Goal: Transaction & Acquisition: Purchase product/service

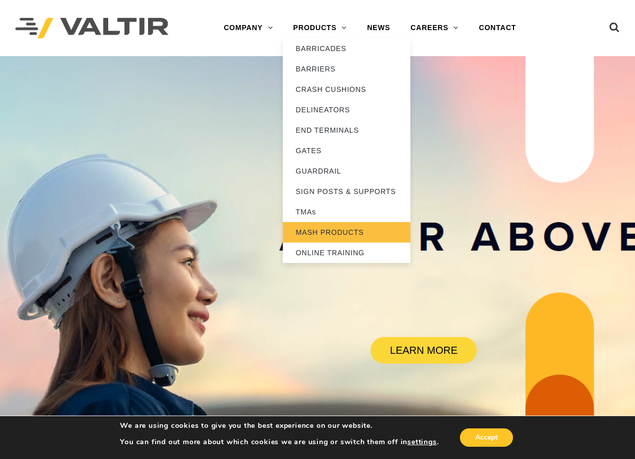
click at [333, 239] on link "MASH PRODUCTS" at bounding box center [347, 232] width 128 height 20
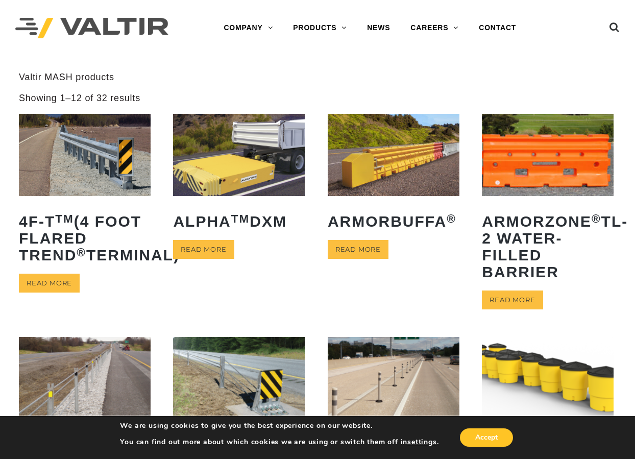
click at [101, 152] on img at bounding box center [85, 155] width 132 height 82
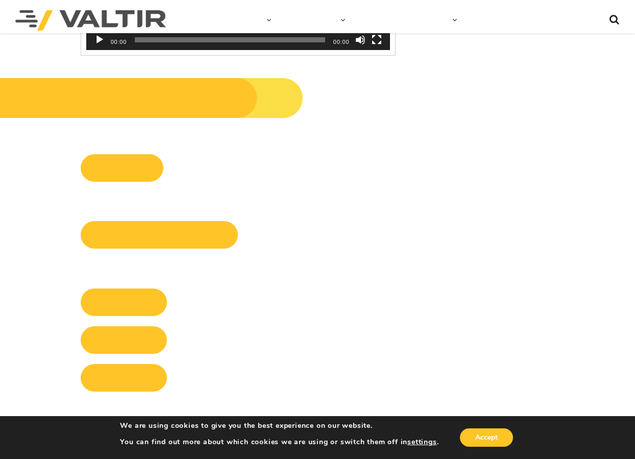
scroll to position [1634, 0]
